Goal: Information Seeking & Learning: Learn about a topic

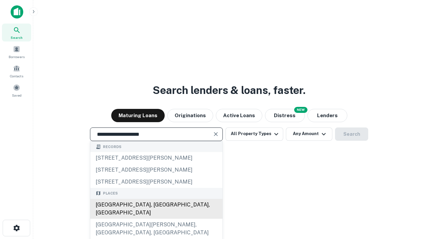
click at [156, 219] on div "Santa Monica, CA, USA" at bounding box center [156, 209] width 132 height 20
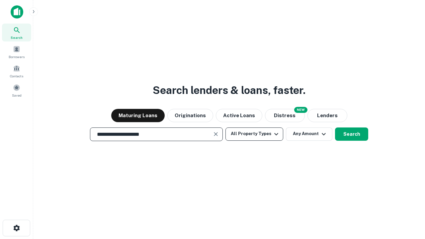
type input "**********"
click at [254, 134] on button "All Property Types" at bounding box center [254, 133] width 58 height 13
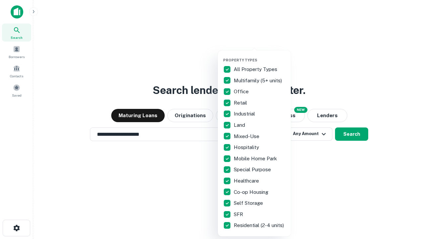
click at [260, 56] on button "button" at bounding box center [259, 56] width 73 height 0
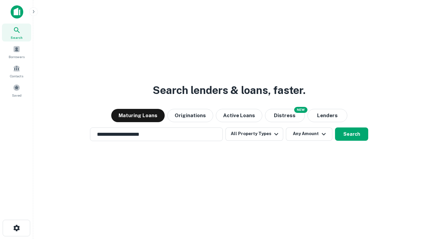
scroll to position [10, 0]
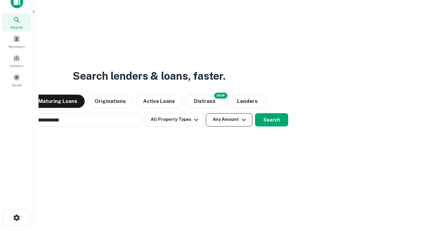
click at [206, 113] on button "Any Amount" at bounding box center [229, 119] width 46 height 13
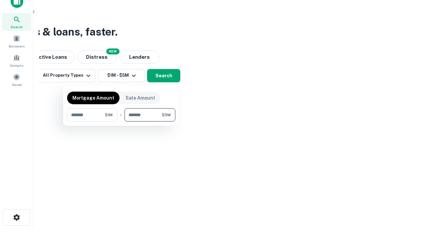
type input "*******"
click at [121, 121] on button "button" at bounding box center [121, 121] width 108 height 0
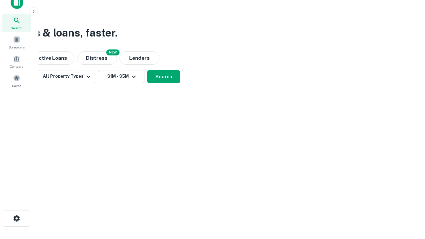
scroll to position [4, 122]
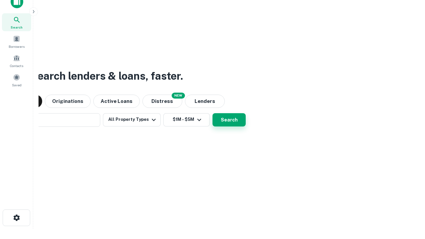
click at [212, 113] on button "Search" at bounding box center [228, 119] width 33 height 13
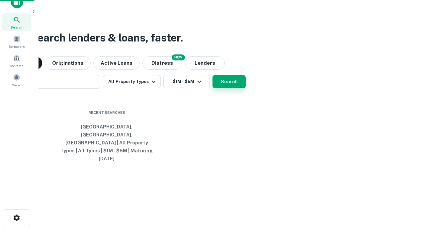
scroll to position [18, 188]
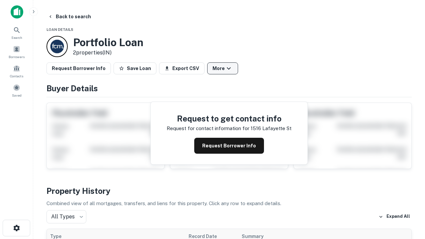
click at [222, 68] on button "More" at bounding box center [222, 68] width 31 height 12
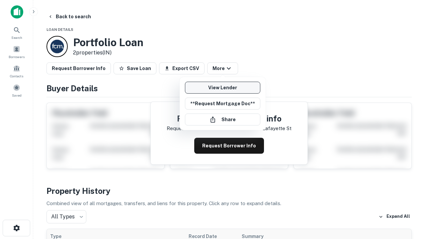
click at [222, 88] on link "View Lender" at bounding box center [222, 88] width 75 height 12
